Goal: Check status: Check status

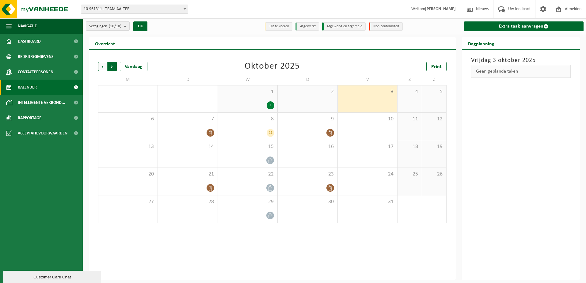
click at [101, 67] on span "Vorige" at bounding box center [102, 66] width 9 height 9
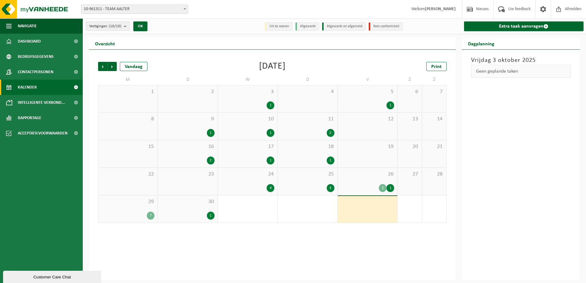
click at [241, 103] on div "1" at bounding box center [247, 105] width 53 height 8
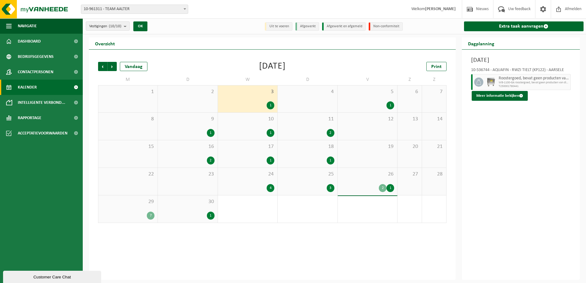
click at [248, 129] on div "1" at bounding box center [247, 133] width 53 height 8
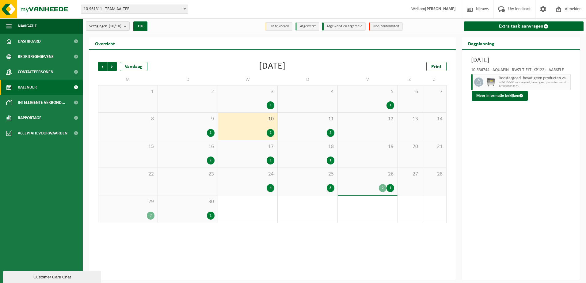
click at [250, 153] on div "17 1" at bounding box center [247, 153] width 59 height 27
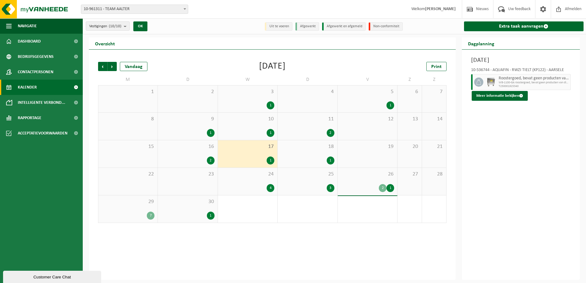
click at [251, 96] on div "3 1" at bounding box center [247, 98] width 59 height 27
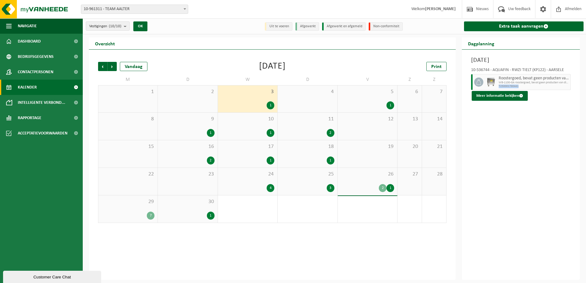
drag, startPoint x: 518, startPoint y: 86, endPoint x: 498, endPoint y: 87, distance: 20.2
click at [499, 87] on span "T250001780441" at bounding box center [534, 87] width 70 height 4
copy span "T250001780441"
click at [495, 95] on button "Meer informatie bekijken" at bounding box center [500, 96] width 56 height 10
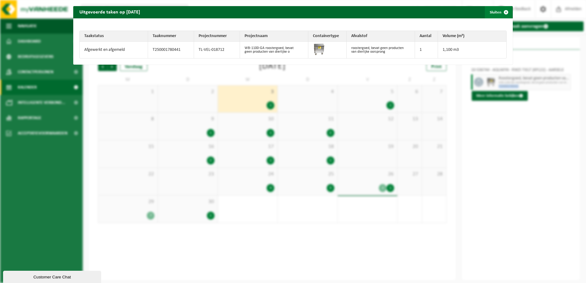
click at [501, 12] on span "button" at bounding box center [506, 12] width 12 height 12
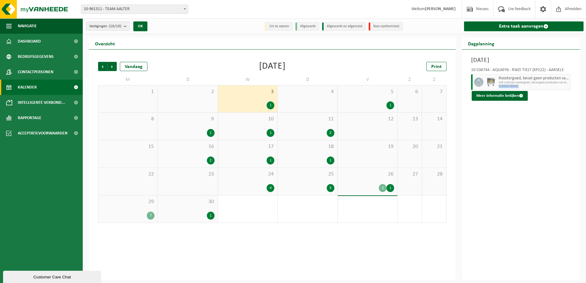
click at [263, 132] on div "1" at bounding box center [247, 133] width 53 height 8
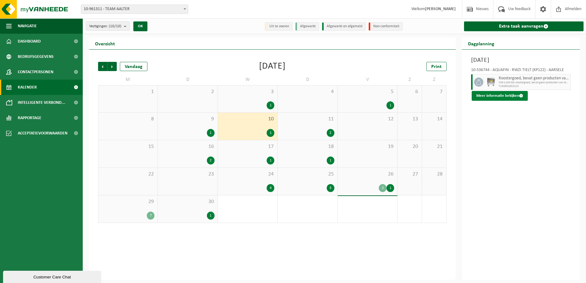
click at [497, 95] on button "Meer informatie bekijken" at bounding box center [500, 96] width 56 height 10
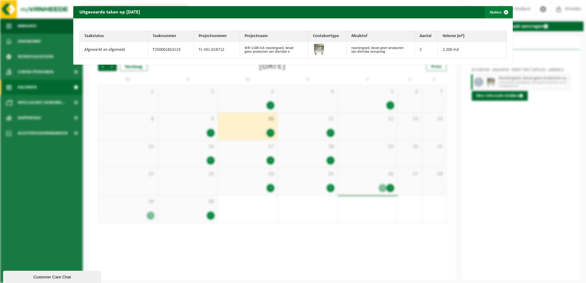
click at [500, 13] on span "button" at bounding box center [506, 12] width 12 height 12
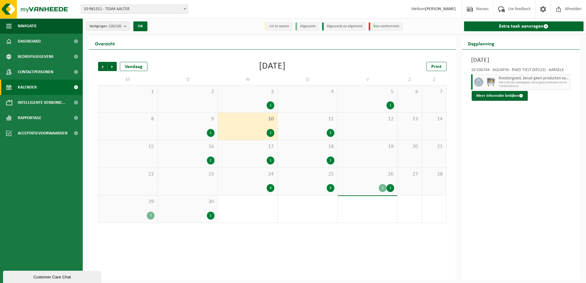
click at [363, 105] on div "1" at bounding box center [367, 105] width 53 height 8
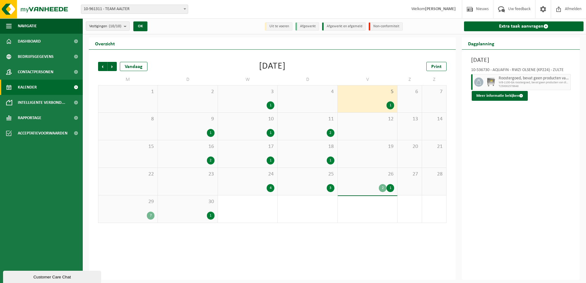
click at [199, 130] on div "1" at bounding box center [187, 133] width 53 height 8
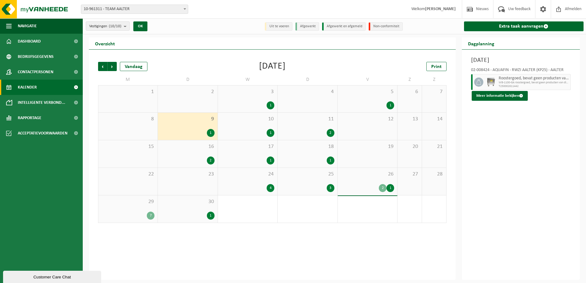
click at [239, 129] on div "1" at bounding box center [247, 133] width 53 height 8
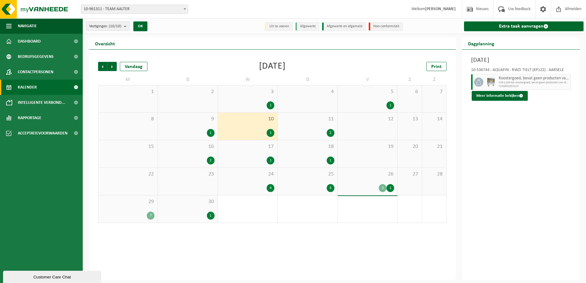
click at [315, 128] on div "11 2" at bounding box center [307, 126] width 59 height 27
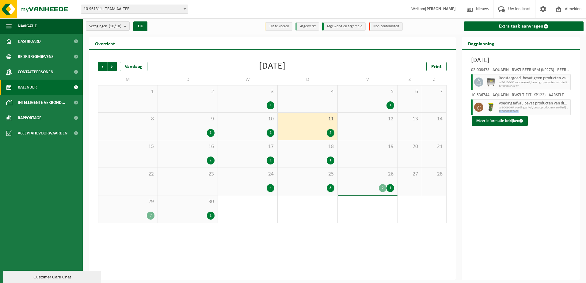
drag, startPoint x: 499, startPoint y: 112, endPoint x: 520, endPoint y: 112, distance: 21.5
click at [520, 112] on span "T250001927402" at bounding box center [534, 112] width 70 height 4
copy span "T250001927402"
click at [504, 118] on button "Meer informatie bekijken" at bounding box center [500, 121] width 56 height 10
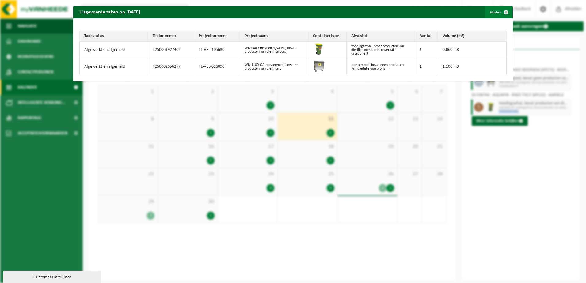
click at [501, 11] on span "button" at bounding box center [506, 12] width 12 height 12
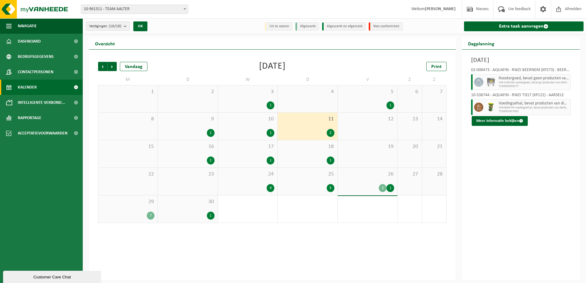
click at [204, 152] on div "16 2" at bounding box center [187, 153] width 59 height 27
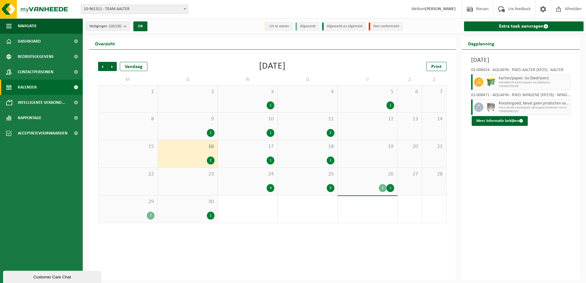
click at [247, 154] on div "17 1" at bounding box center [247, 153] width 59 height 27
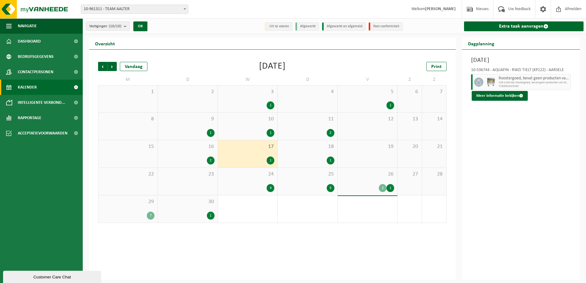
click at [305, 156] on div "18 1" at bounding box center [307, 153] width 59 height 27
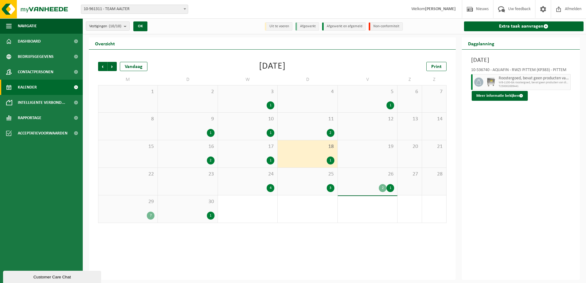
click at [263, 185] on div "4" at bounding box center [247, 188] width 53 height 8
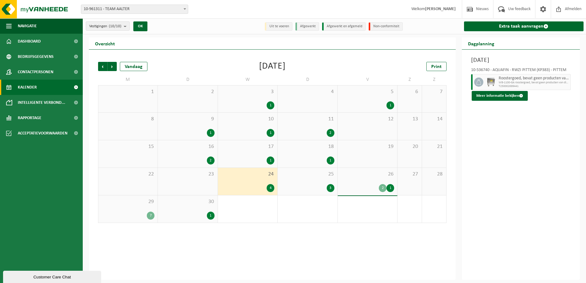
click at [321, 180] on div "25 3" at bounding box center [307, 181] width 59 height 27
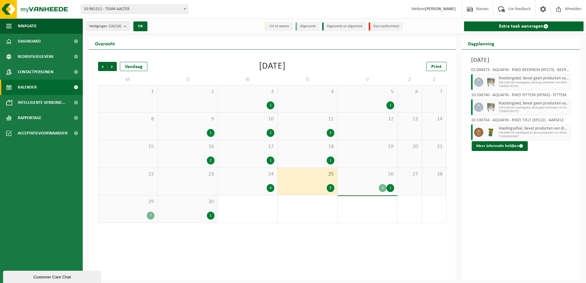
click at [359, 180] on div "26 2 1" at bounding box center [367, 181] width 59 height 27
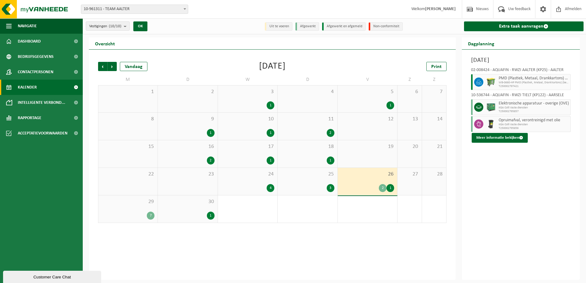
click at [142, 205] on div "29 7" at bounding box center [127, 209] width 59 height 27
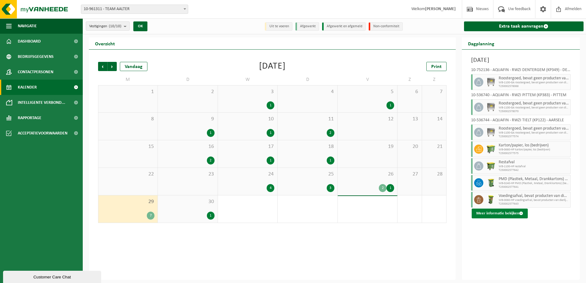
click at [504, 212] on button "Meer informatie bekijken" at bounding box center [500, 214] width 56 height 10
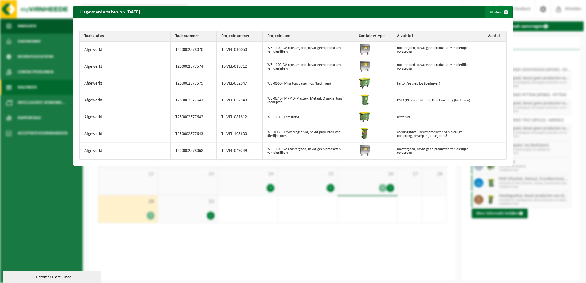
click at [494, 13] on button "Sluiten" at bounding box center [498, 12] width 27 height 12
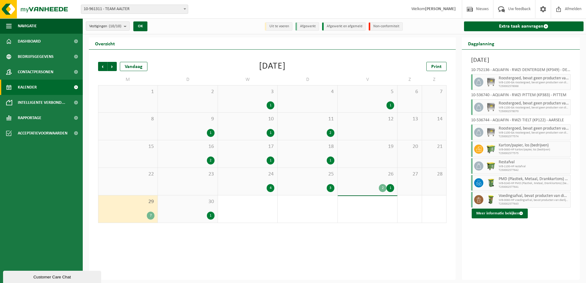
click at [202, 212] on div "1" at bounding box center [187, 216] width 53 height 8
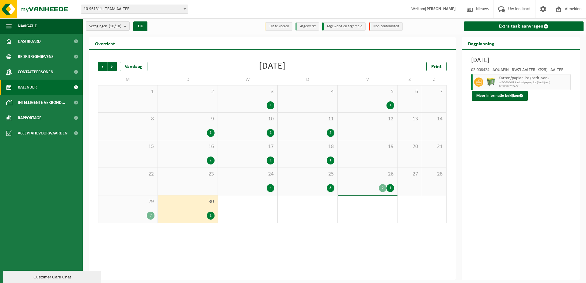
click at [317, 181] on div "25 3" at bounding box center [307, 181] width 59 height 27
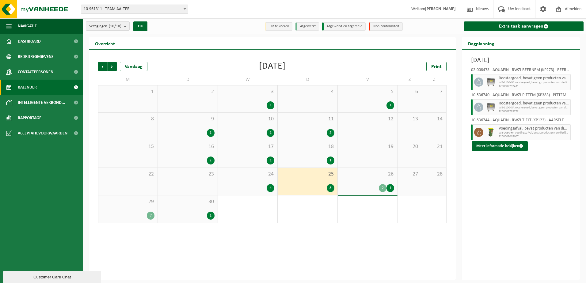
click at [316, 149] on span "18" at bounding box center [307, 146] width 53 height 7
